Goal: Information Seeking & Learning: Learn about a topic

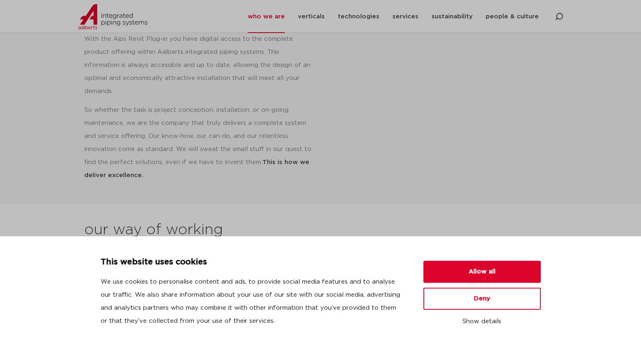
scroll to position [481, 0]
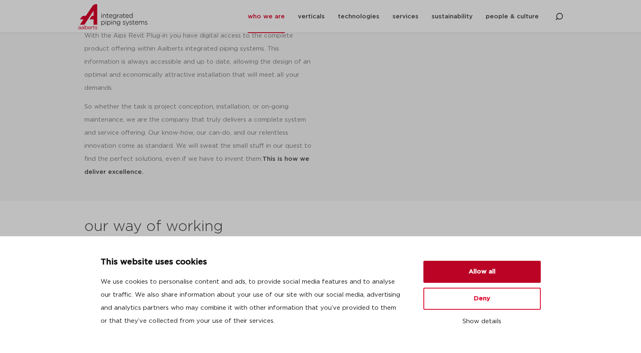
click at [470, 272] on button "Allow all" at bounding box center [481, 271] width 117 height 22
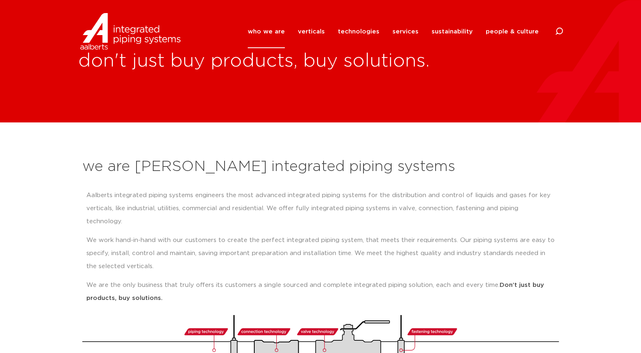
scroll to position [0, 0]
click at [359, 30] on link "technologies" at bounding box center [359, 31] width 42 height 33
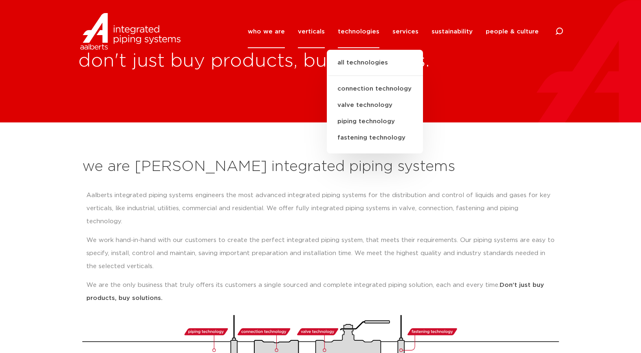
click at [324, 29] on link "verticals" at bounding box center [311, 31] width 27 height 33
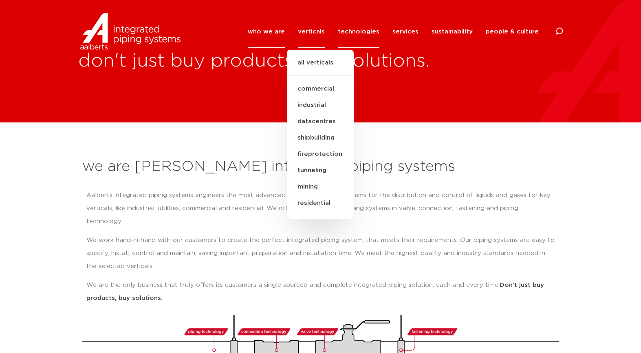
click at [357, 34] on link "technologies" at bounding box center [359, 31] width 42 height 33
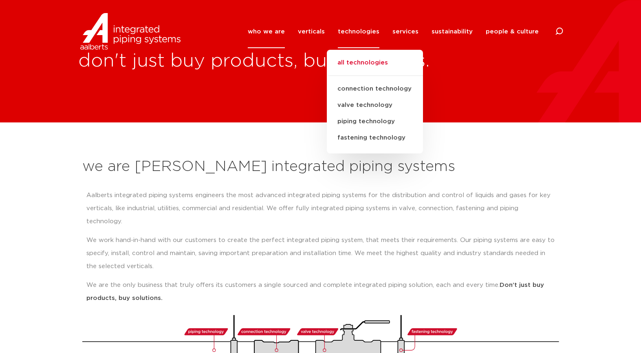
click at [361, 64] on link "all technologies" at bounding box center [375, 67] width 96 height 18
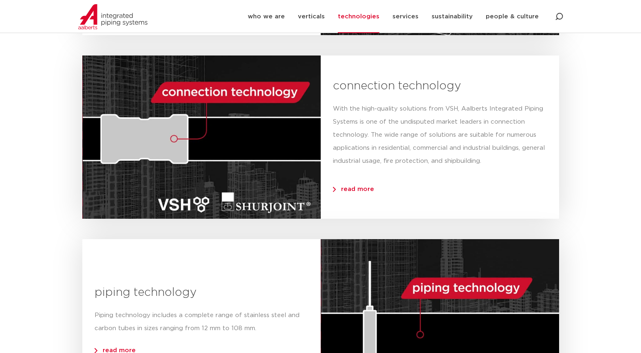
scroll to position [425, 0]
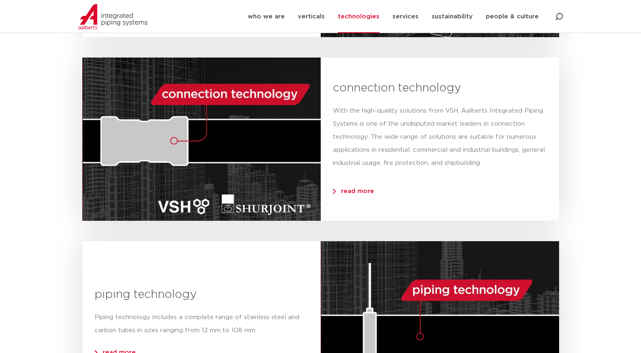
click at [344, 188] on span "read more" at bounding box center [353, 191] width 41 height 6
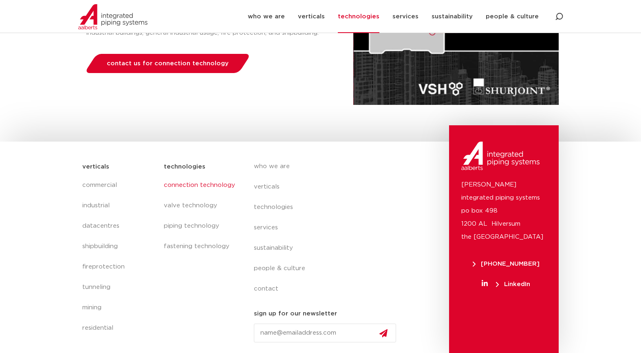
scroll to position [191, 0]
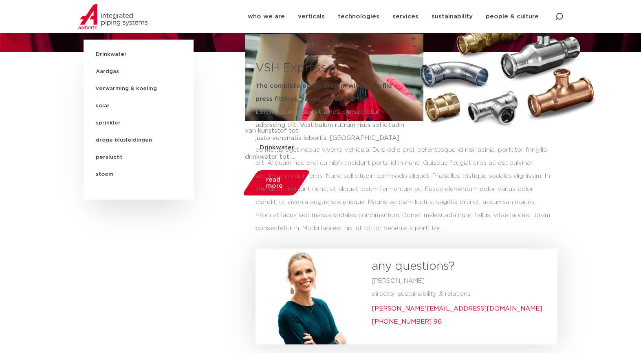
scroll to position [58, 0]
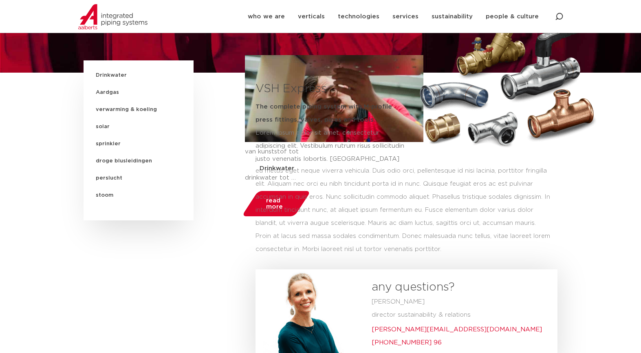
click at [115, 77] on span "Drinkwater" at bounding box center [139, 75] width 94 height 17
click at [114, 76] on span "Drinkwater" at bounding box center [139, 75] width 94 height 17
click at [115, 76] on span "Drinkwater" at bounding box center [139, 75] width 94 height 17
click at [114, 76] on span "Drinkwater" at bounding box center [139, 75] width 94 height 17
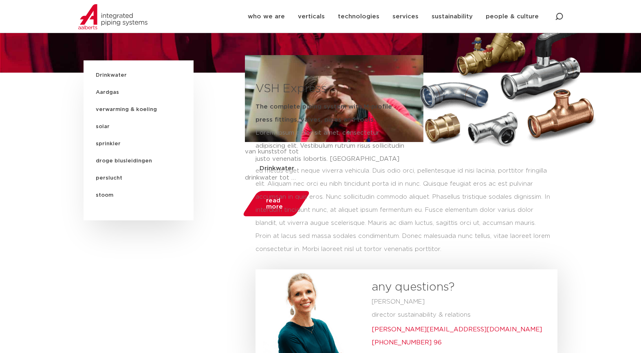
click at [114, 76] on span "Drinkwater" at bounding box center [139, 75] width 94 height 17
click at [276, 169] on div "eu metus eget neque viverra vehicula. Duis odio orci, pellentesque id nisi laci…" at bounding box center [404, 209] width 297 height 91
click at [280, 191] on div "eu metus eget neque viverra vehicula. Duis odio orci, pellentesque id nisi laci…" at bounding box center [404, 209] width 297 height 91
click at [277, 201] on div "eu metus eget neque viverra vehicula. Duis odio orci, pellentesque id nisi laci…" at bounding box center [404, 209] width 297 height 91
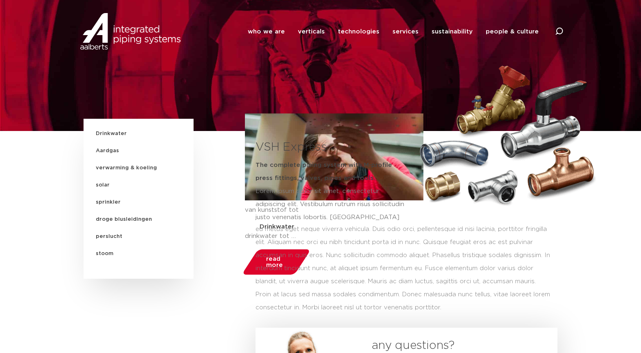
scroll to position [0, 0]
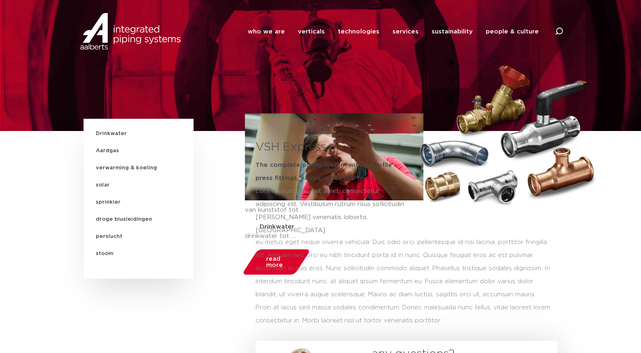
click at [114, 135] on span "Drinkwater" at bounding box center [139, 133] width 94 height 17
click at [278, 255] on div "eu metus eget neque viverra vehicula. Duis odio orci, pellentesque id nisi laci…" at bounding box center [404, 281] width 297 height 91
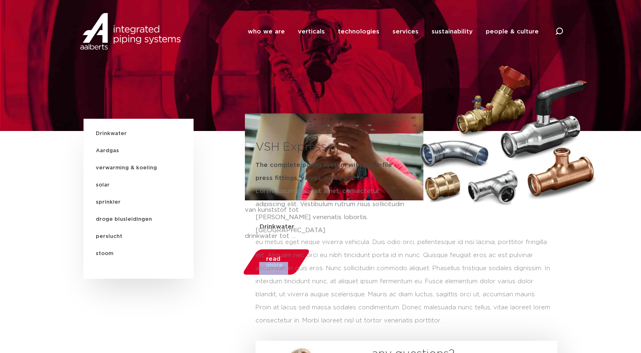
click at [278, 255] on div "eu metus eget neque viverra vehicula. Duis odio orci, pellentesque id nisi laci…" at bounding box center [404, 281] width 297 height 91
click at [274, 236] on div "eu metus eget neque viverra vehicula. Duis odio orci, pellentesque id nisi laci…" at bounding box center [404, 281] width 297 height 91
click at [269, 277] on div "eu metus eget neque viverra vehicula. Duis odio orci, pellentesque id nisi laci…" at bounding box center [404, 281] width 297 height 91
drag, startPoint x: 269, startPoint y: 277, endPoint x: 269, endPoint y: 262, distance: 14.3
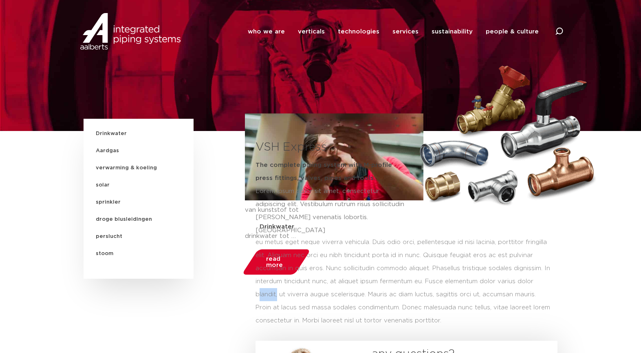
click at [269, 270] on div "eu metus eget neque viverra vehicula. Duis odio orci, pellentesque id nisi laci…" at bounding box center [404, 281] width 297 height 91
click at [269, 262] on div "eu metus eget neque viverra vehicula. Duis odio orci, pellentesque id nisi laci…" at bounding box center [404, 281] width 297 height 91
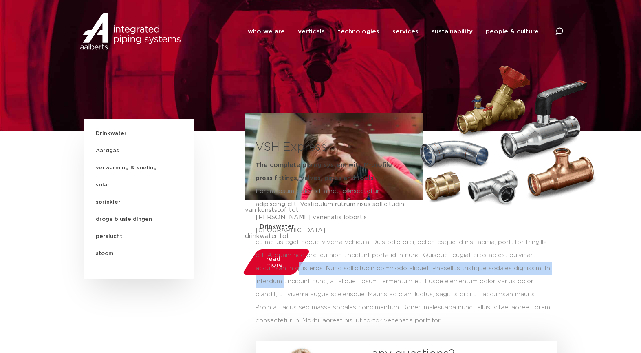
drag, startPoint x: 269, startPoint y: 262, endPoint x: 308, endPoint y: 237, distance: 46.1
click at [306, 240] on div "eu metus eget neque viverra vehicula. Duis odio orci, pellentesque id nisi laci…" at bounding box center [404, 281] width 297 height 91
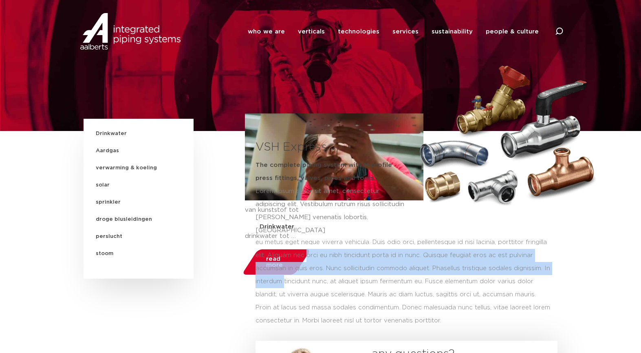
click at [308, 237] on div "eu metus eget neque viverra vehicula. Duis odio orci, pellentesque id nisi laci…" at bounding box center [404, 281] width 297 height 91
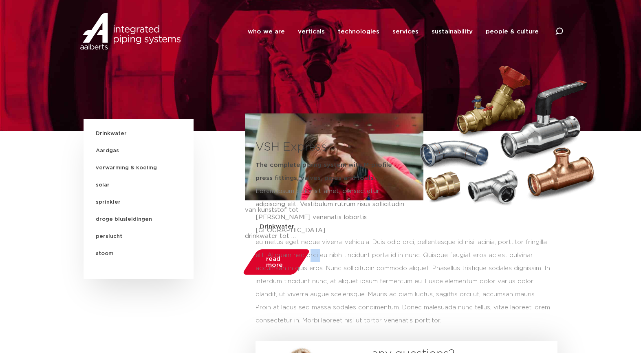
click at [308, 237] on div "eu metus eget neque viverra vehicula. Duis odio orci, pellentesque id nisi laci…" at bounding box center [404, 281] width 297 height 91
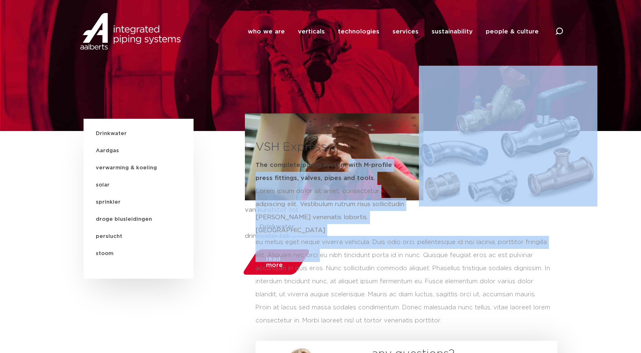
drag, startPoint x: 313, startPoint y: 232, endPoint x: 357, endPoint y: 156, distance: 88.0
click at [355, 158] on div "VSH Express The complete piping system with M-profile press fittings, valves, p…" at bounding box center [406, 282] width 313 height 327
click at [357, 156] on div "The complete piping system with M-profile press fittings, valves, pipes and too…" at bounding box center [331, 198] width 151 height 87
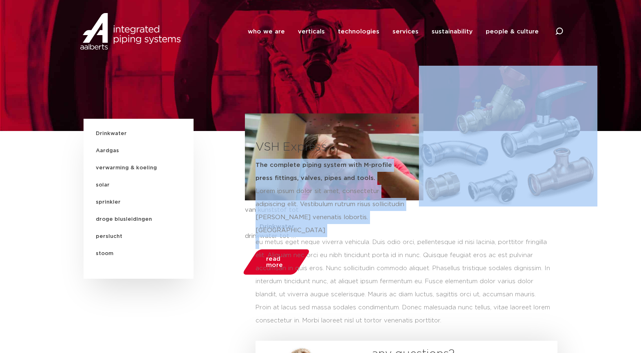
drag, startPoint x: 356, startPoint y: 156, endPoint x: 452, endPoint y: 218, distance: 114.1
click at [452, 218] on div "VSH Express The complete piping system with M-profile press fittings, valves, p…" at bounding box center [406, 282] width 313 height 327
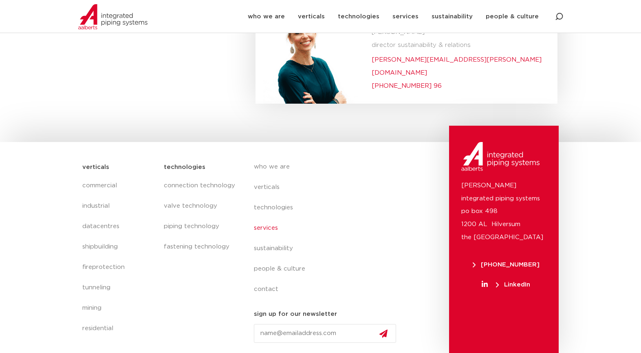
scroll to position [336, 0]
click at [203, 207] on link "valve technology" at bounding box center [200, 206] width 73 height 20
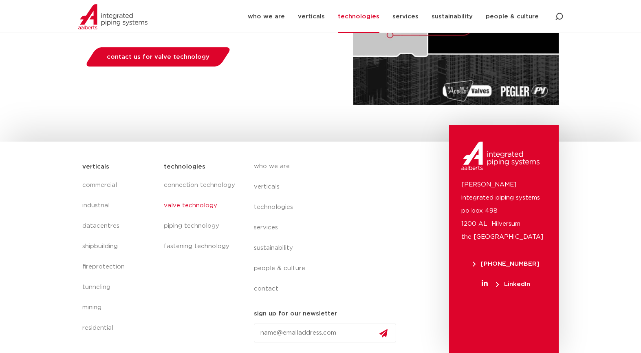
scroll to position [191, 0]
click at [219, 183] on link "connection technology" at bounding box center [200, 185] width 73 height 20
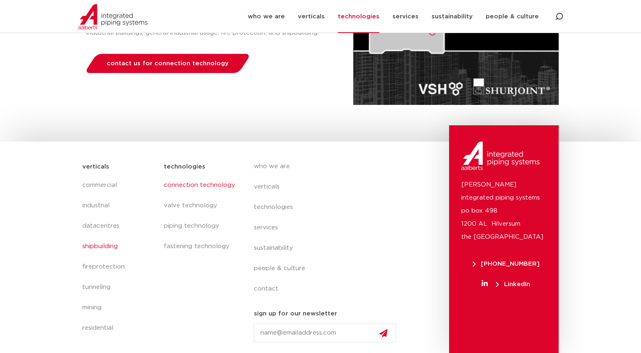
scroll to position [191, 0]
click at [100, 205] on link "industrial" at bounding box center [119, 206] width 74 height 20
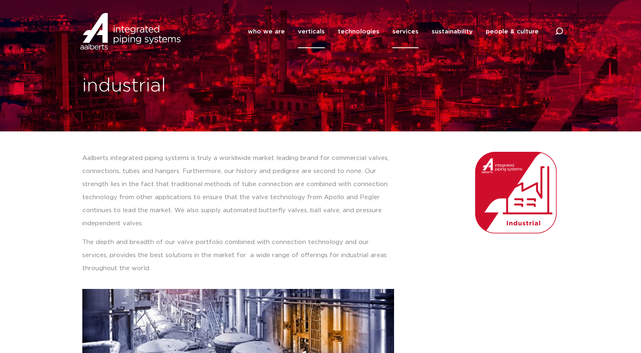
click at [408, 31] on link "services" at bounding box center [405, 31] width 26 height 33
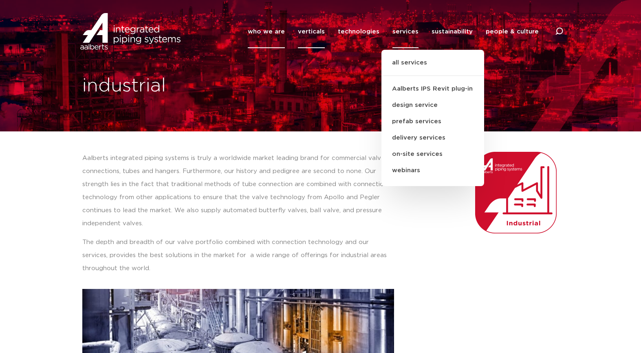
click at [267, 33] on link "who we are" at bounding box center [266, 31] width 37 height 33
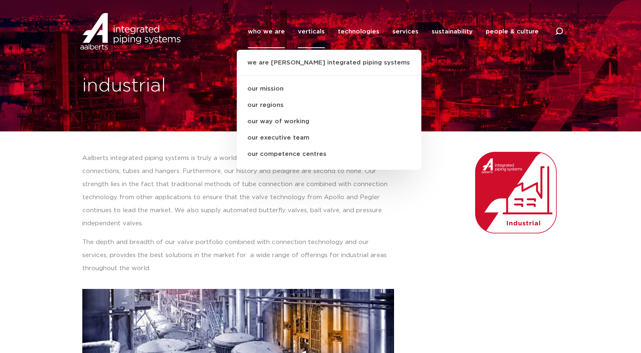
click at [315, 32] on link "verticals" at bounding box center [311, 31] width 27 height 33
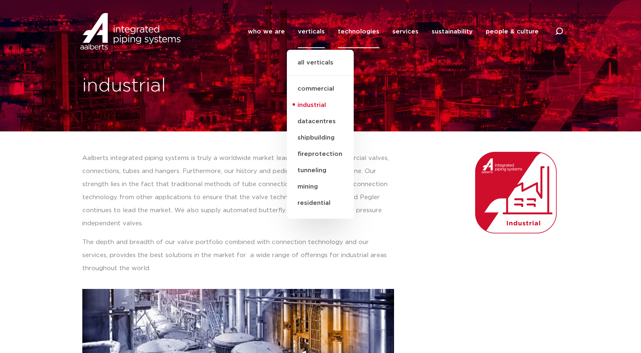
click at [353, 36] on link "technologies" at bounding box center [359, 31] width 42 height 33
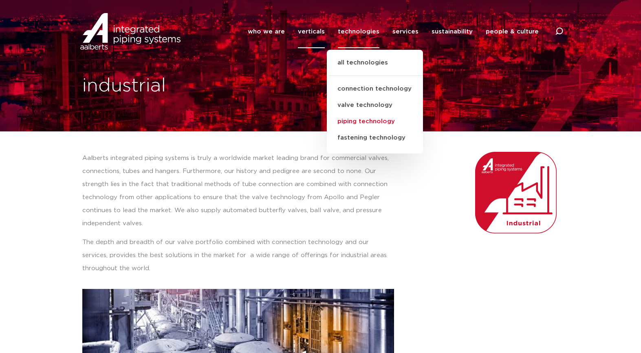
click at [366, 121] on link "piping technology" at bounding box center [375, 121] width 96 height 16
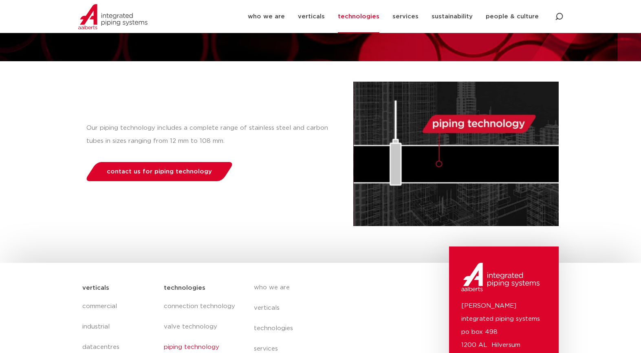
scroll to position [71, 0]
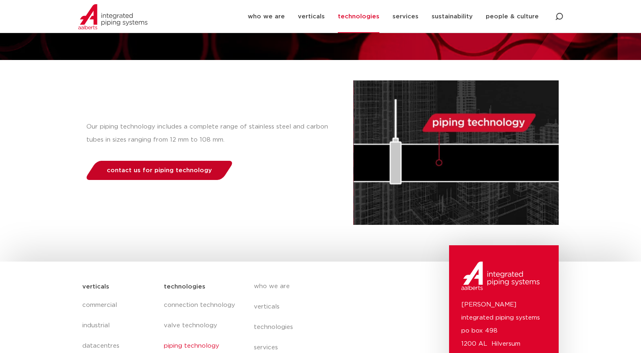
click at [186, 167] on span "contact us for piping technology" at bounding box center [159, 170] width 105 height 6
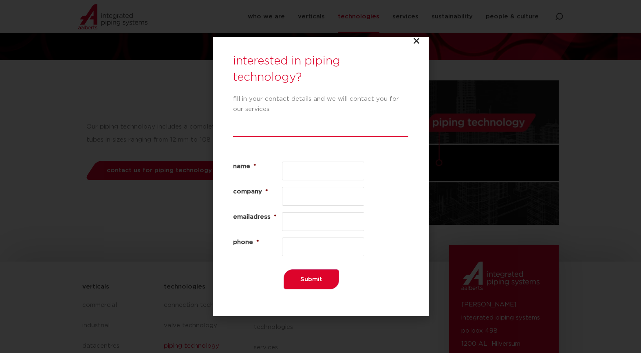
click at [415, 42] on icon "Close" at bounding box center [416, 41] width 8 height 8
click at [416, 41] on icon "Close" at bounding box center [416, 41] width 8 height 8
click at [415, 47] on div "interested in piping technology? fill in your contact details and we will conta…" at bounding box center [321, 177] width 216 height 280
click at [416, 39] on icon "Close" at bounding box center [416, 41] width 8 height 8
